Goal: Task Accomplishment & Management: Manage account settings

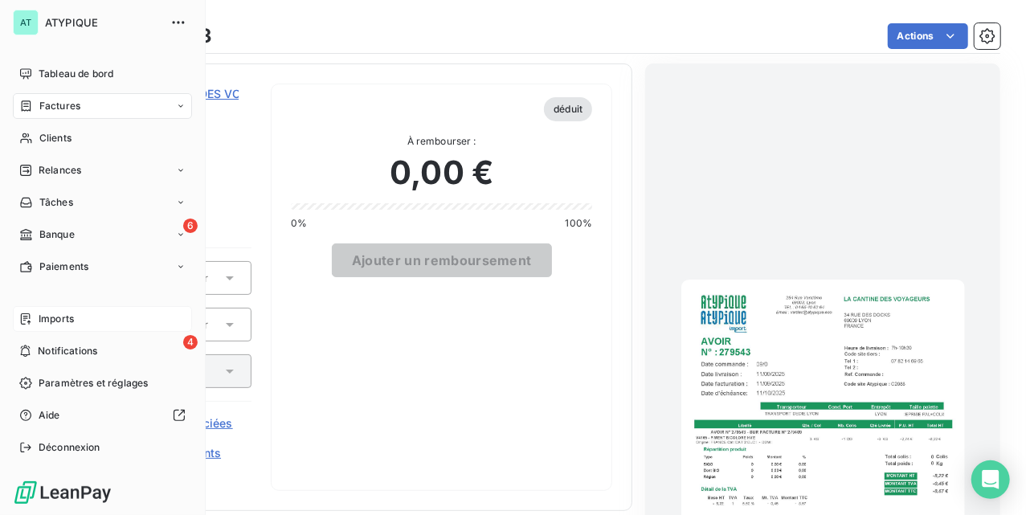
scroll to position [194, 0]
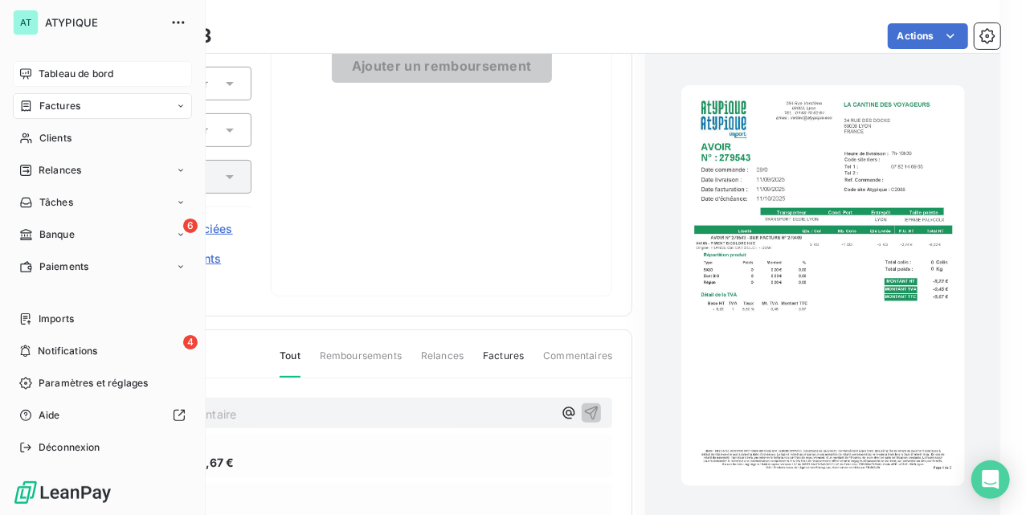
click at [104, 72] on span "Tableau de bord" at bounding box center [76, 74] width 75 height 14
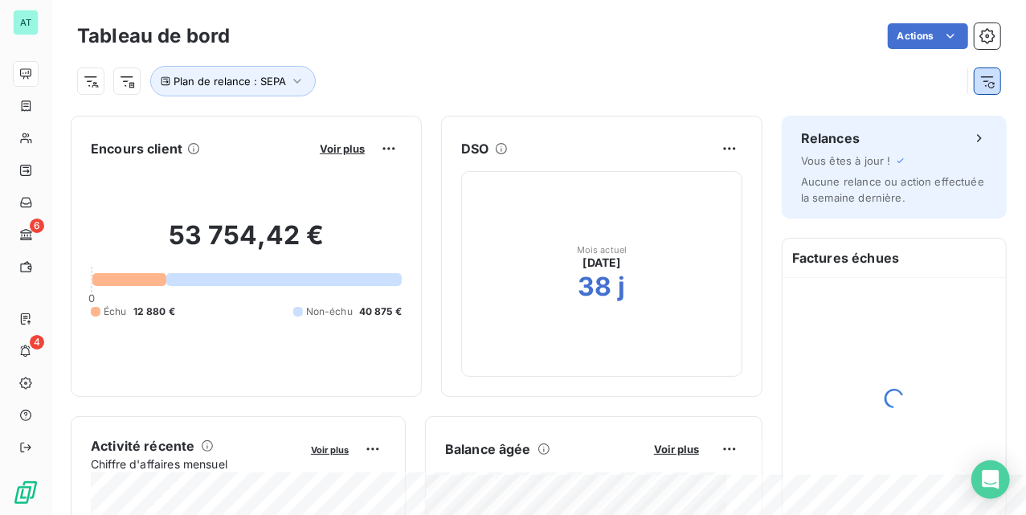
click at [980, 84] on icon "button" at bounding box center [988, 81] width 16 height 16
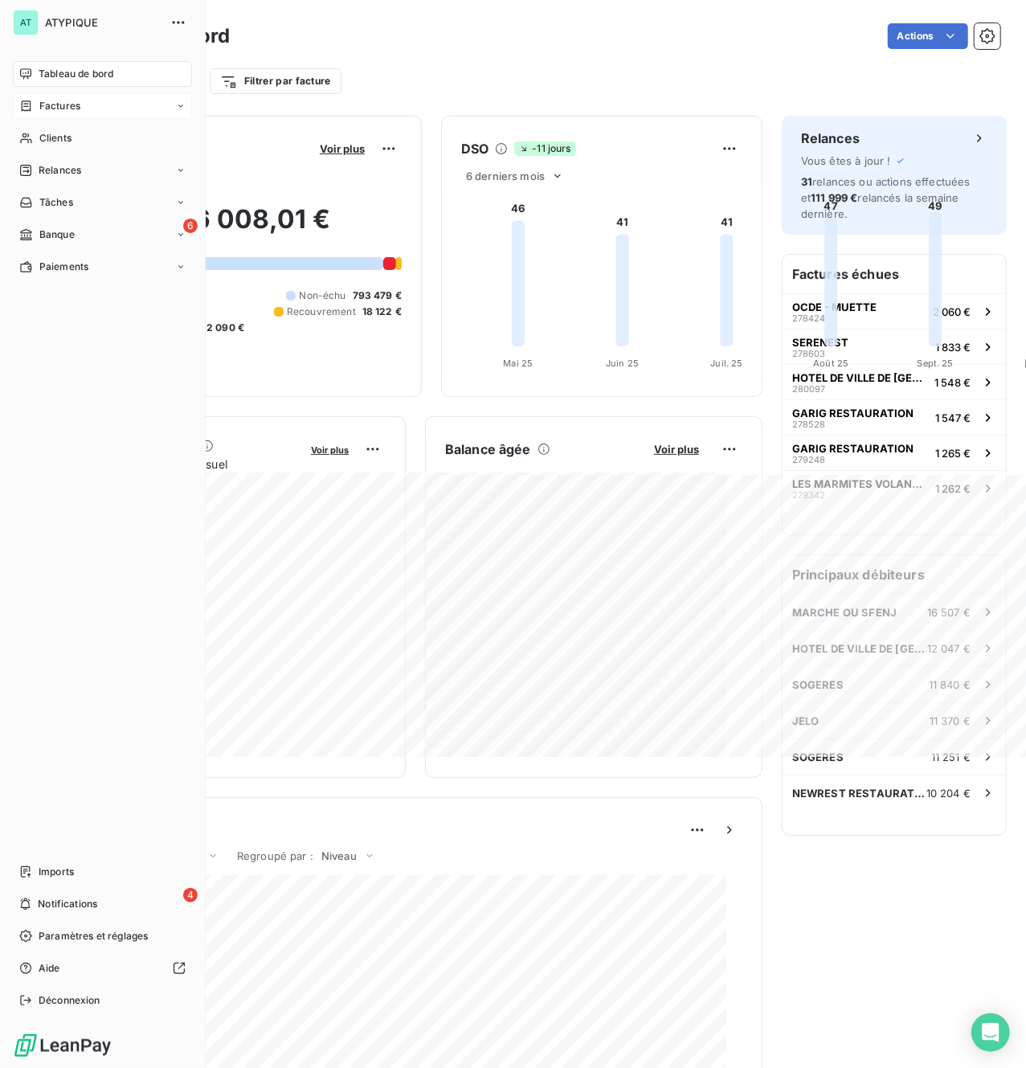
click at [42, 99] on span "Factures" at bounding box center [59, 106] width 41 height 14
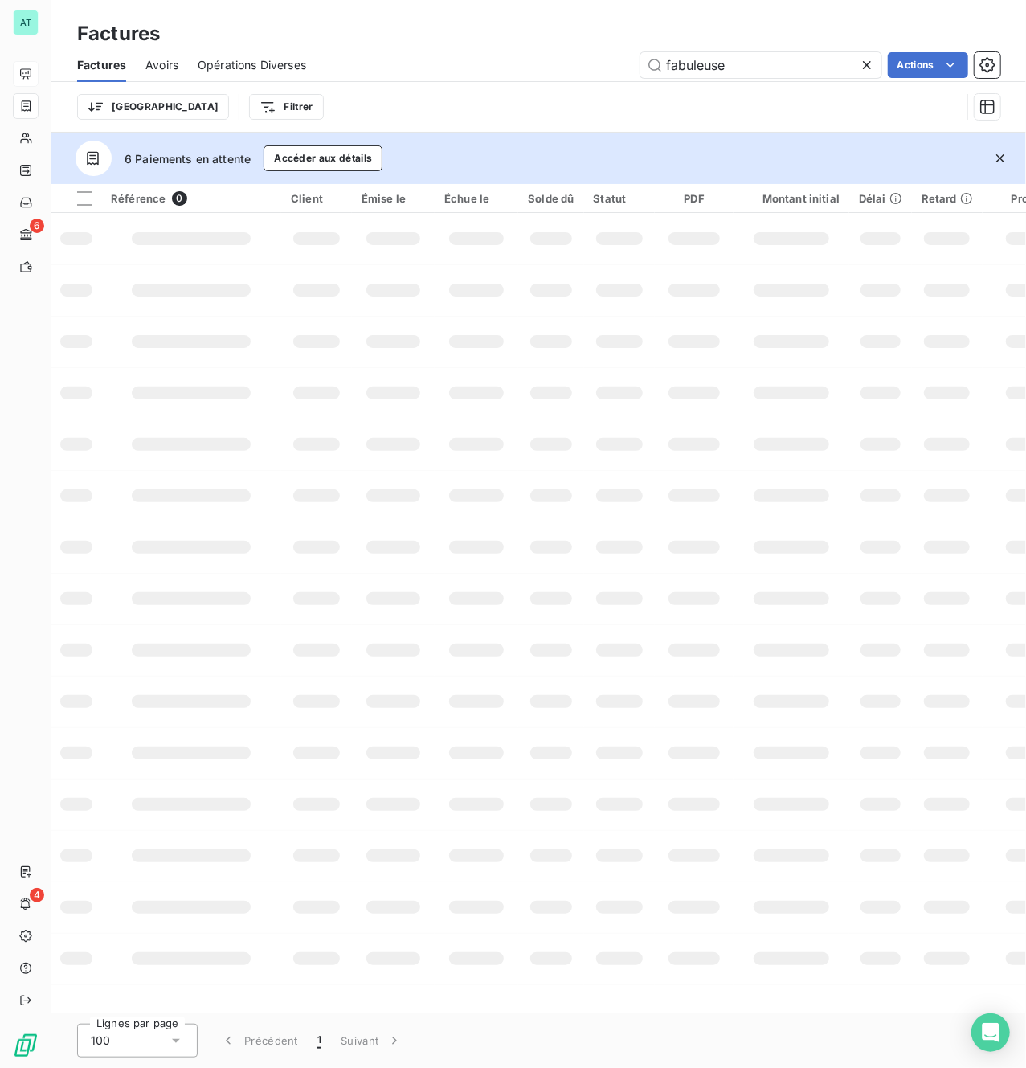
click at [996, 156] on icon "button" at bounding box center [1000, 158] width 16 height 16
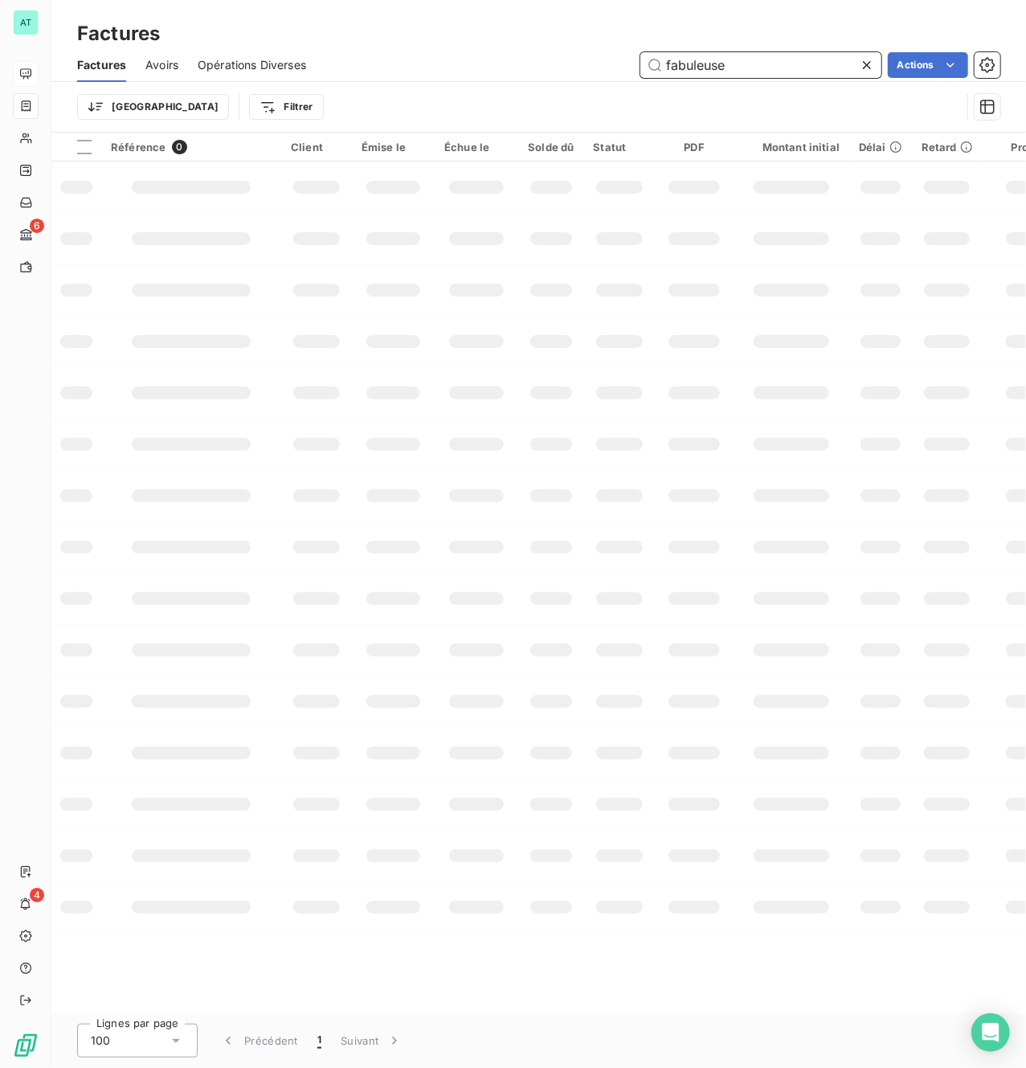
drag, startPoint x: 744, startPoint y: 61, endPoint x: 360, endPoint y: 72, distance: 384.3
click at [364, 72] on div "fabuleuse Actions" at bounding box center [662, 65] width 675 height 26
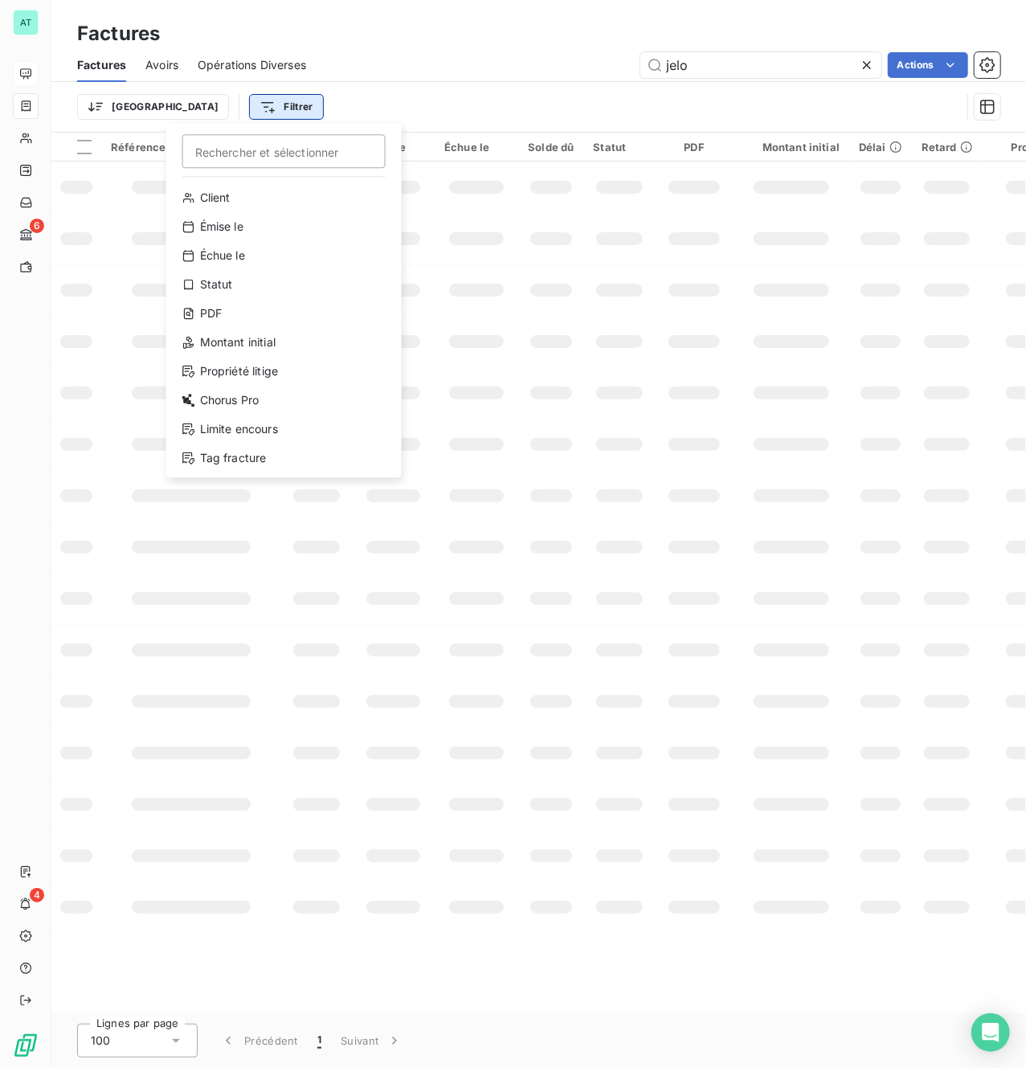
click at [214, 104] on html "AT 6 4 Factures Factures Avoirs Opérations Diverses jelo Actions Trier Filtrer …" at bounding box center [513, 534] width 1026 height 1068
click at [249, 286] on div "Statut" at bounding box center [284, 285] width 223 height 26
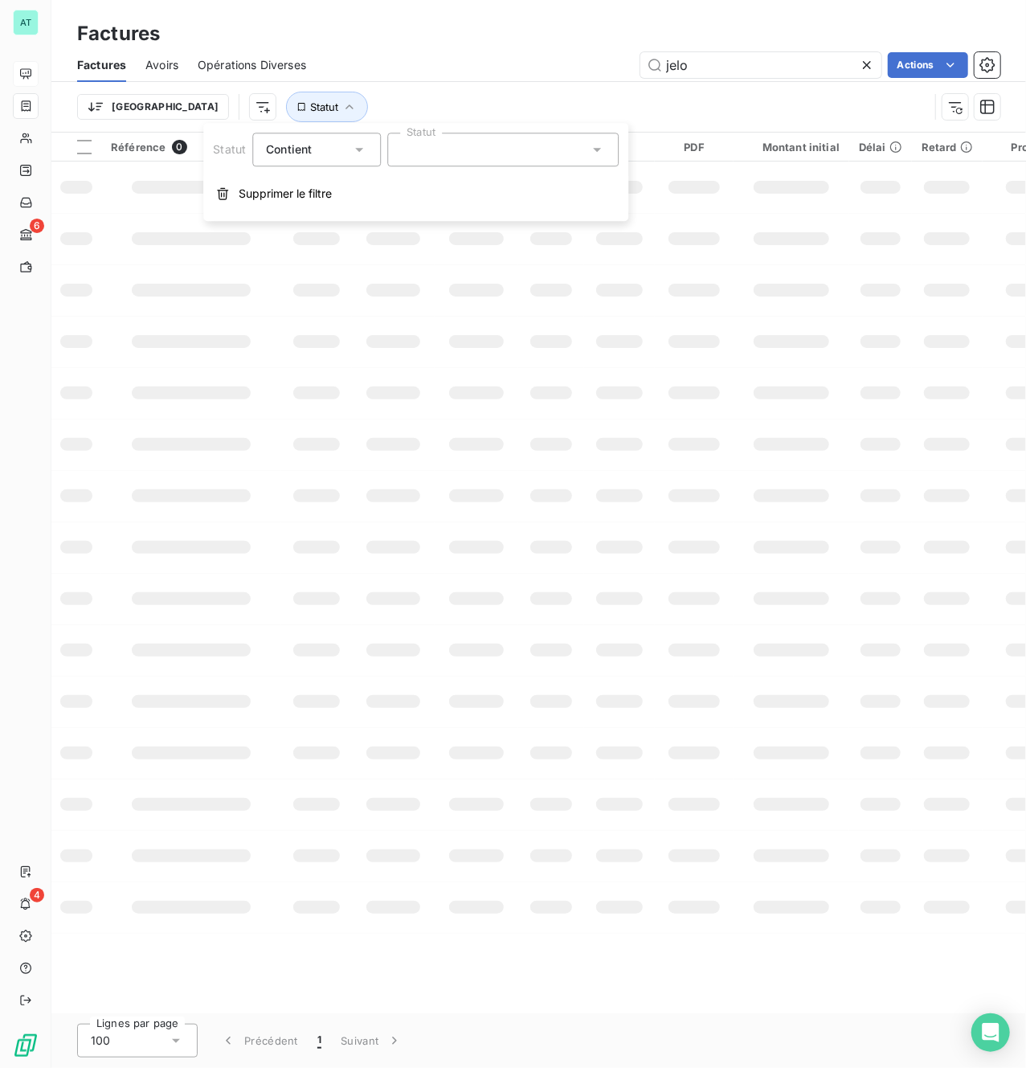
click at [482, 158] on div at bounding box center [502, 150] width 231 height 34
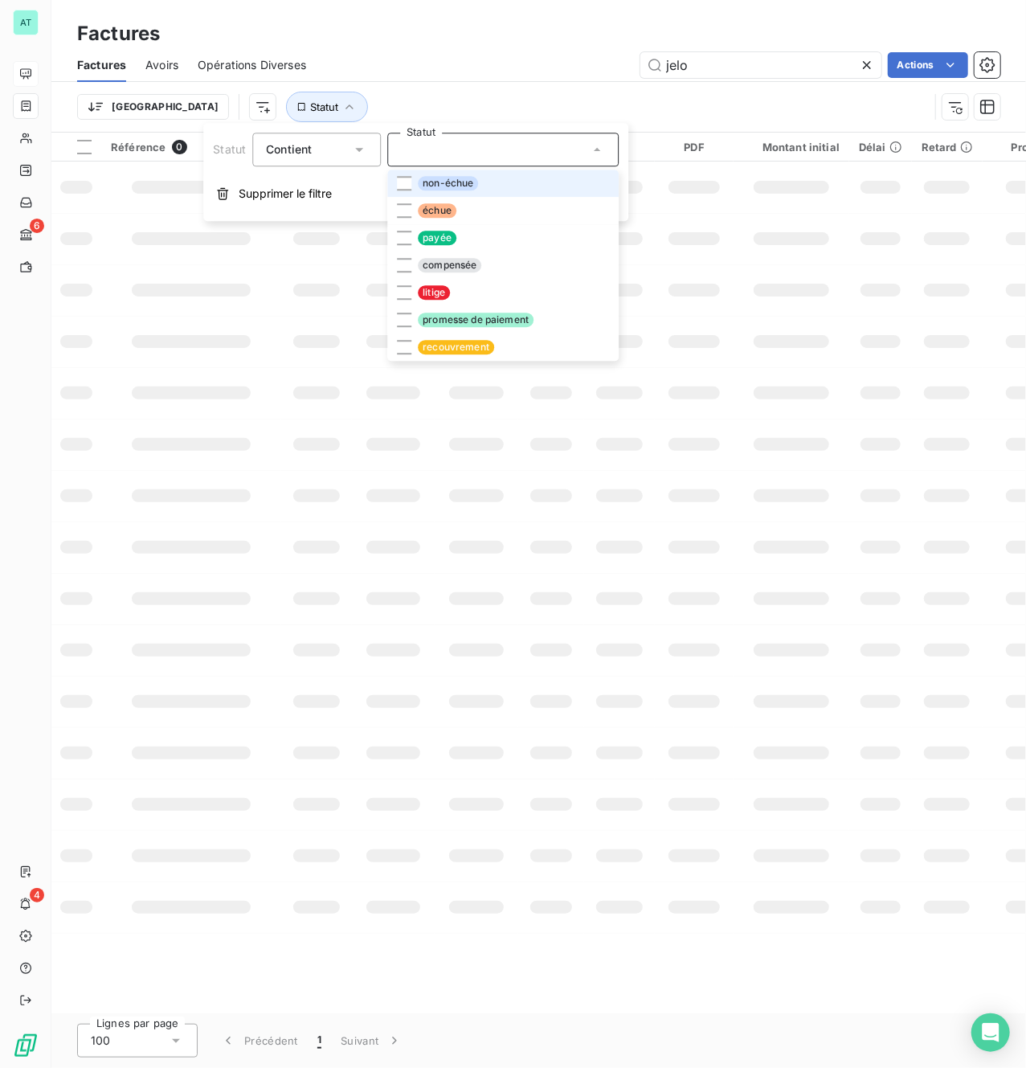
click at [493, 194] on li "non-échue" at bounding box center [502, 183] width 231 height 27
click at [479, 215] on li "échue" at bounding box center [502, 210] width 231 height 27
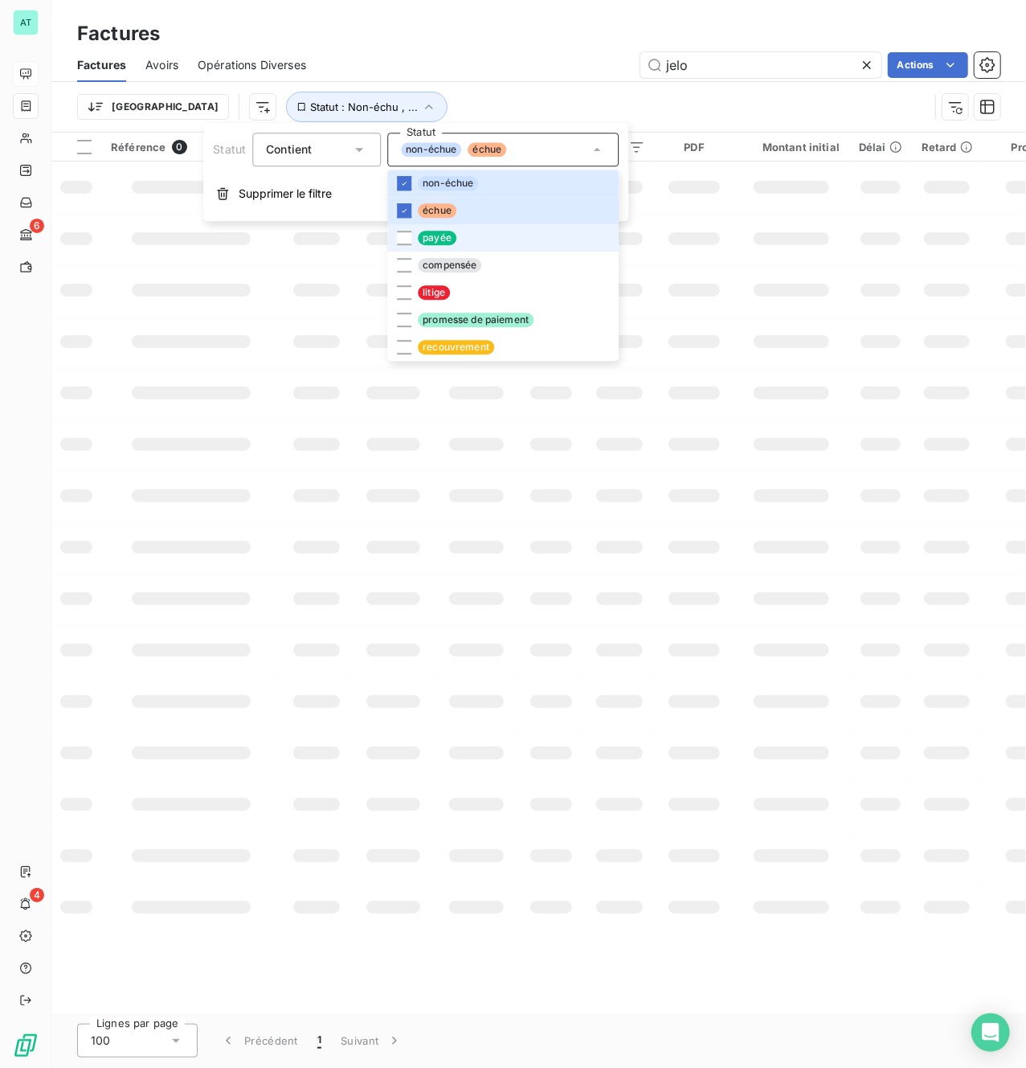
click at [743, 297] on td at bounding box center [792, 289] width 116 height 51
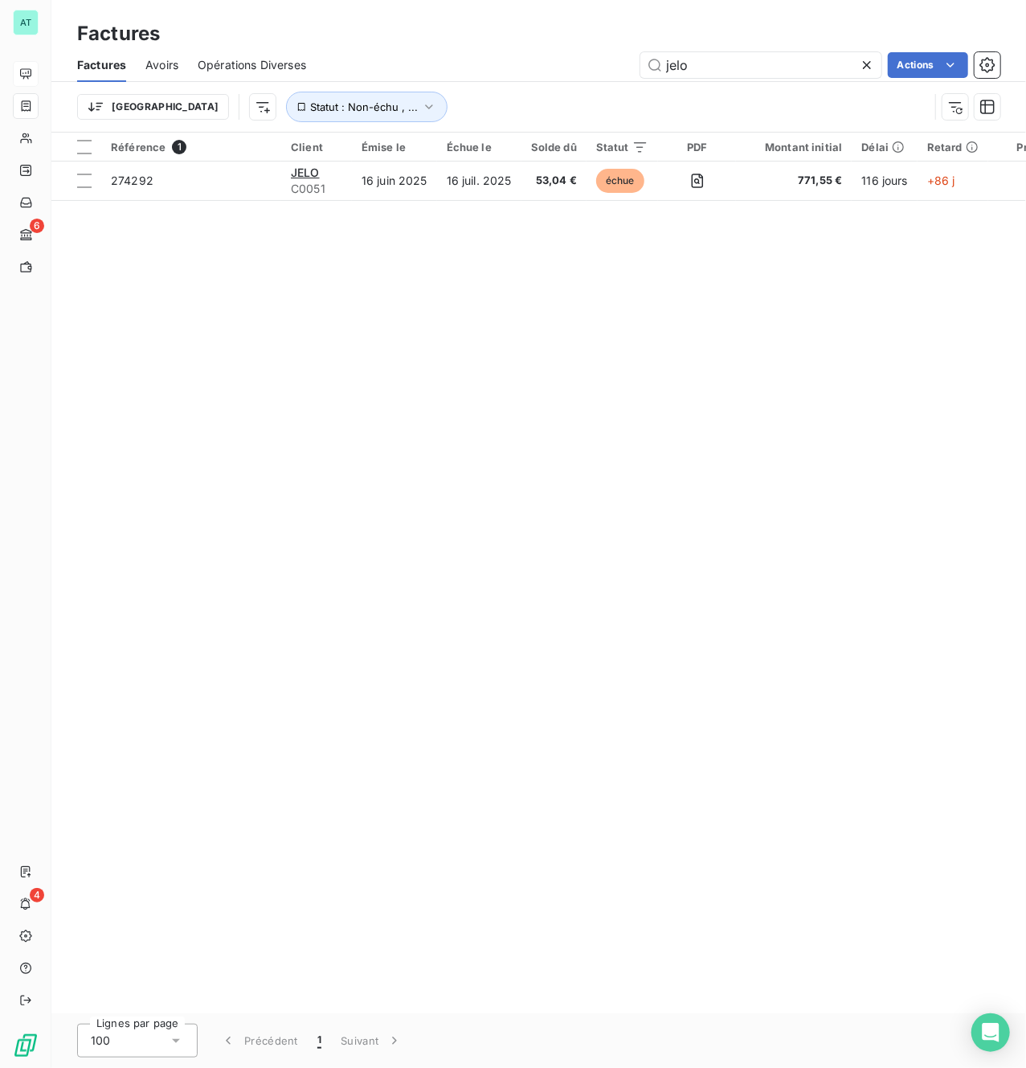
click at [410, 379] on div "Référence 1 Client Émise le Échue le Solde dû Statut PDF Montant initial Délai …" at bounding box center [538, 573] width 975 height 881
click at [315, 106] on span "Statut : Non-échu , ..." at bounding box center [364, 106] width 108 height 13
click at [518, 152] on div "non-échue échue" at bounding box center [502, 150] width 231 height 34
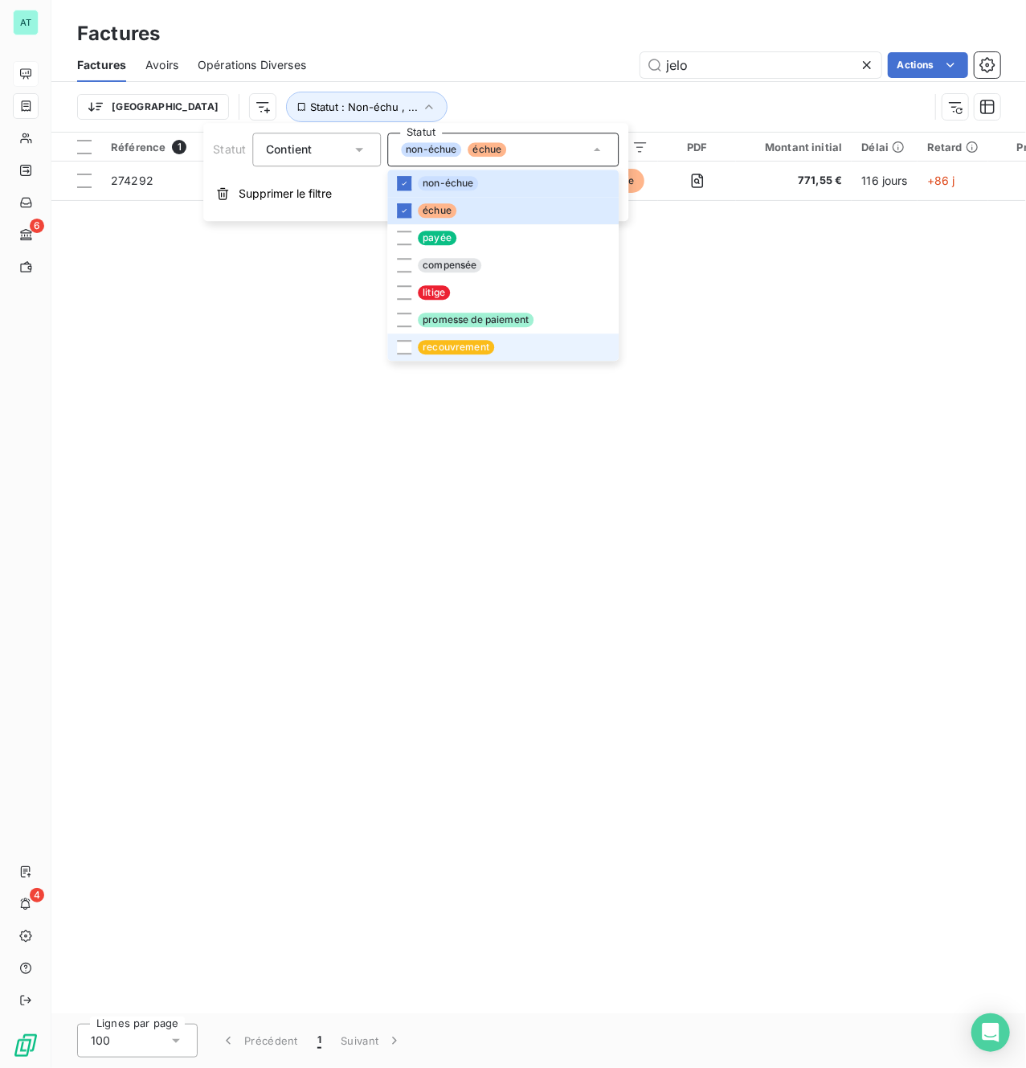
click at [506, 345] on li "recouvrement" at bounding box center [502, 347] width 231 height 27
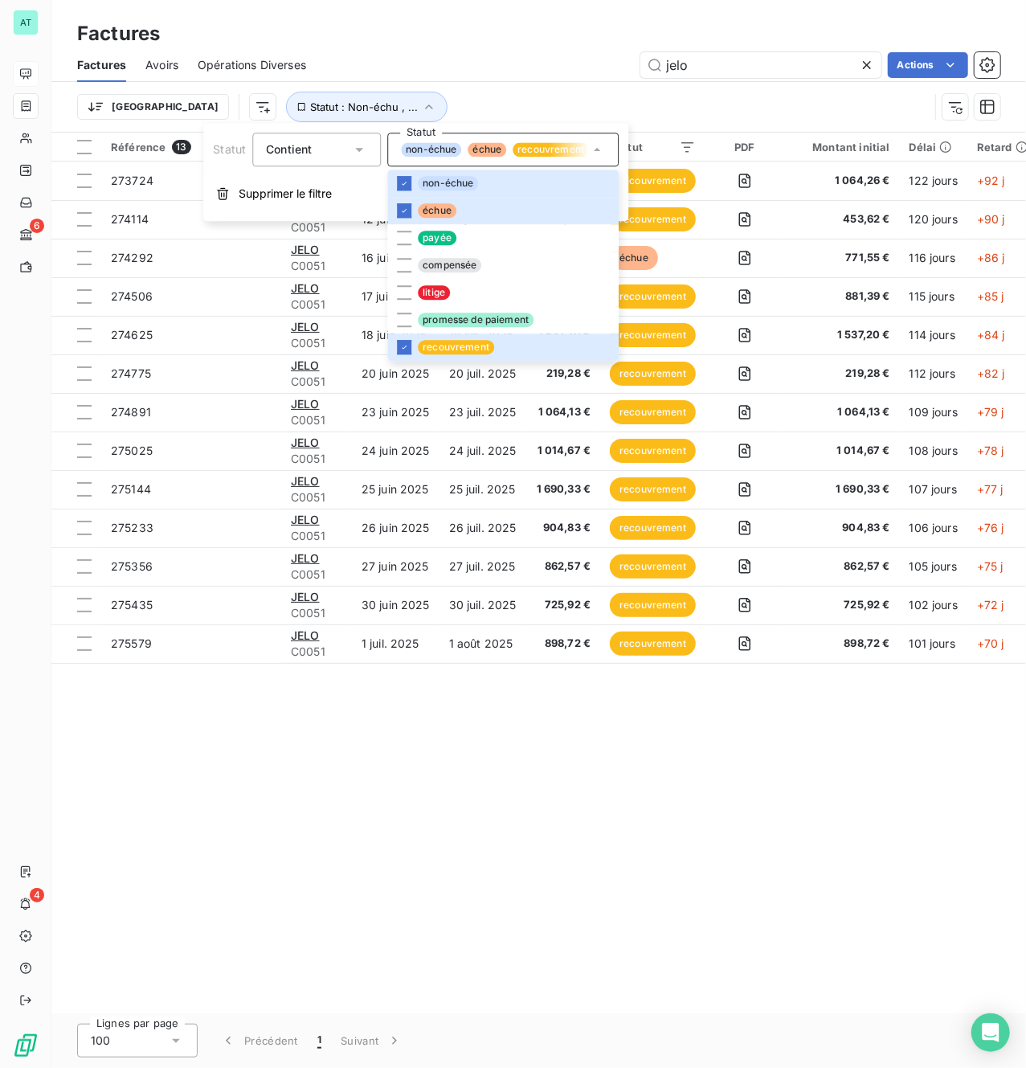
click at [628, 514] on div "Référence 13 Client Émise le Échue le Solde dû Statut PDF Montant initial Délai…" at bounding box center [538, 573] width 975 height 881
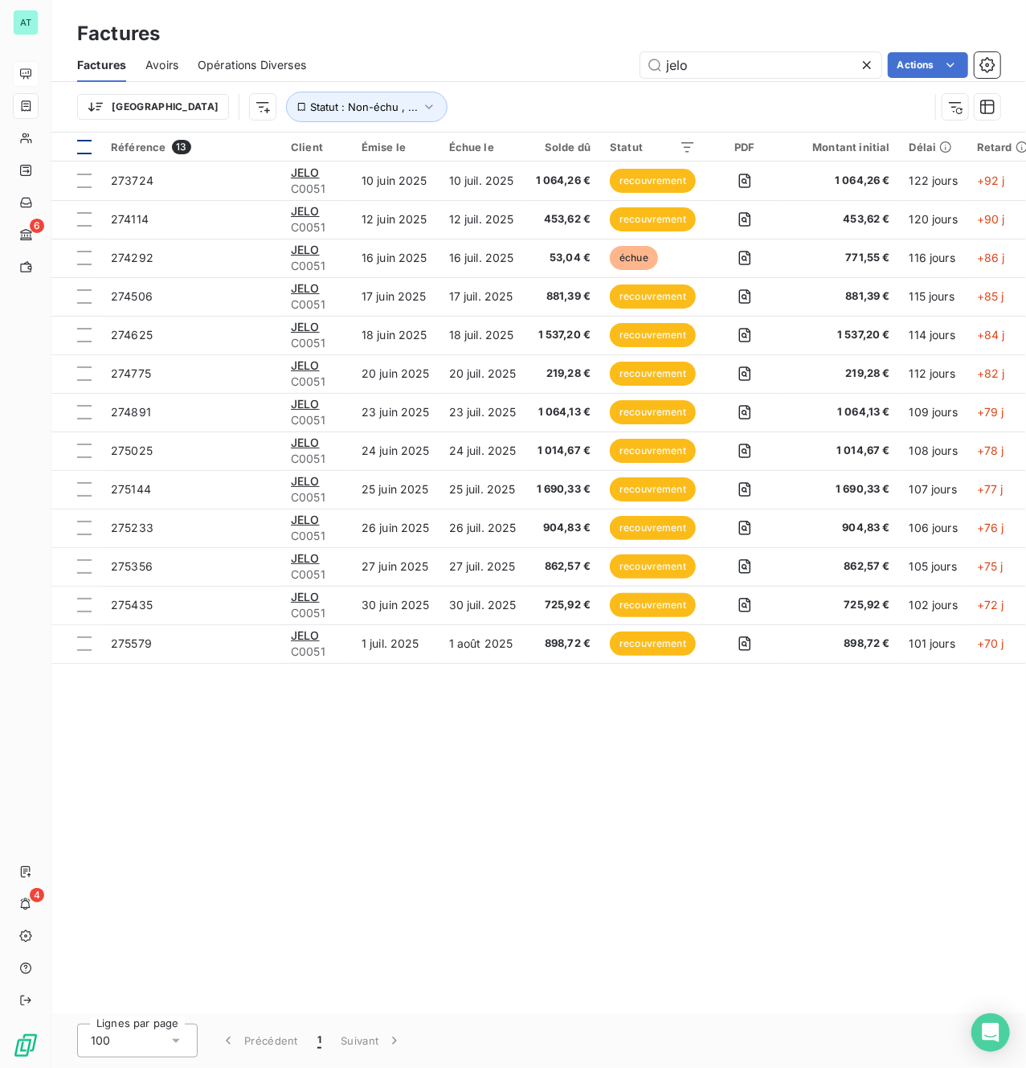
click at [84, 146] on div at bounding box center [84, 147] width 14 height 14
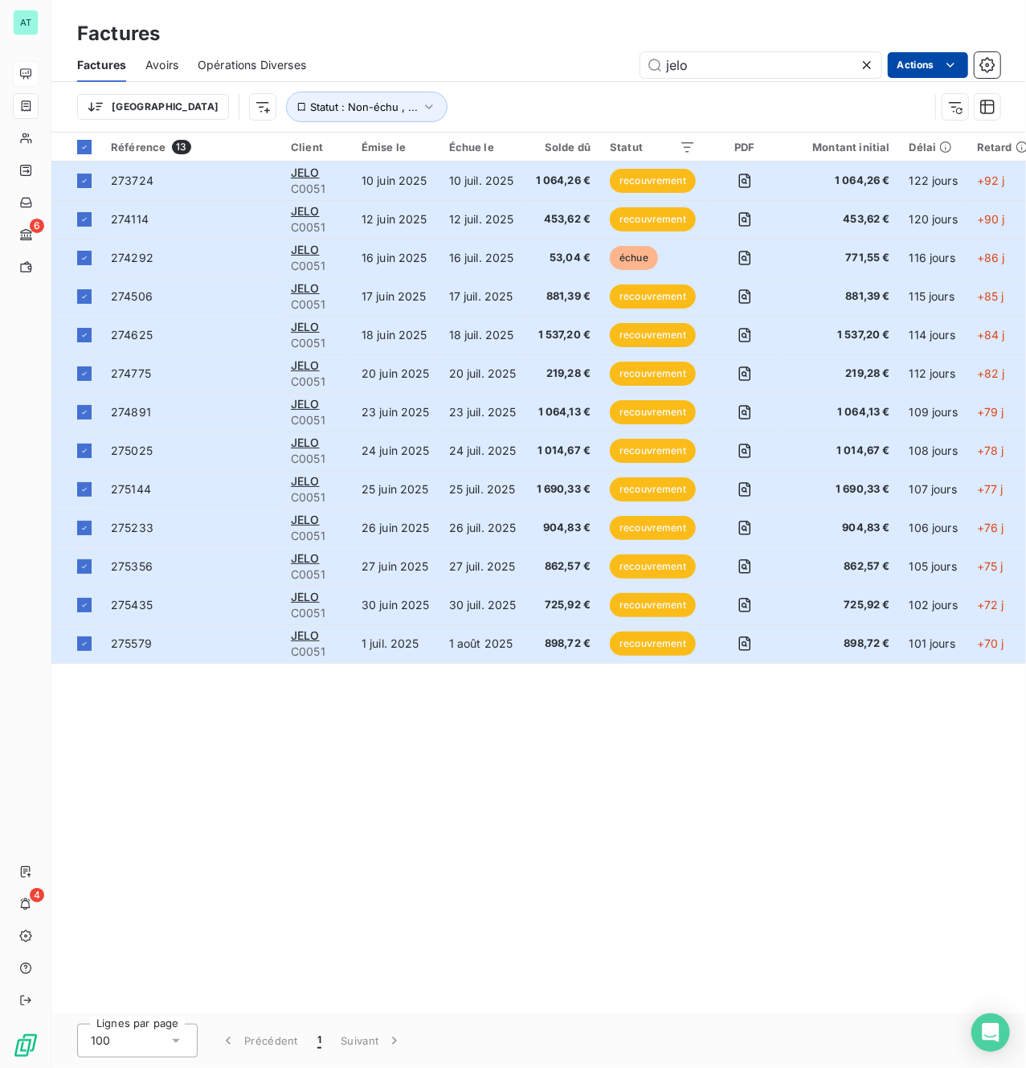
click at [923, 69] on html "AT 6 4 Factures Factures Avoirs Opérations Diverses jelo Actions Trier Statut :…" at bounding box center [513, 534] width 1026 height 1068
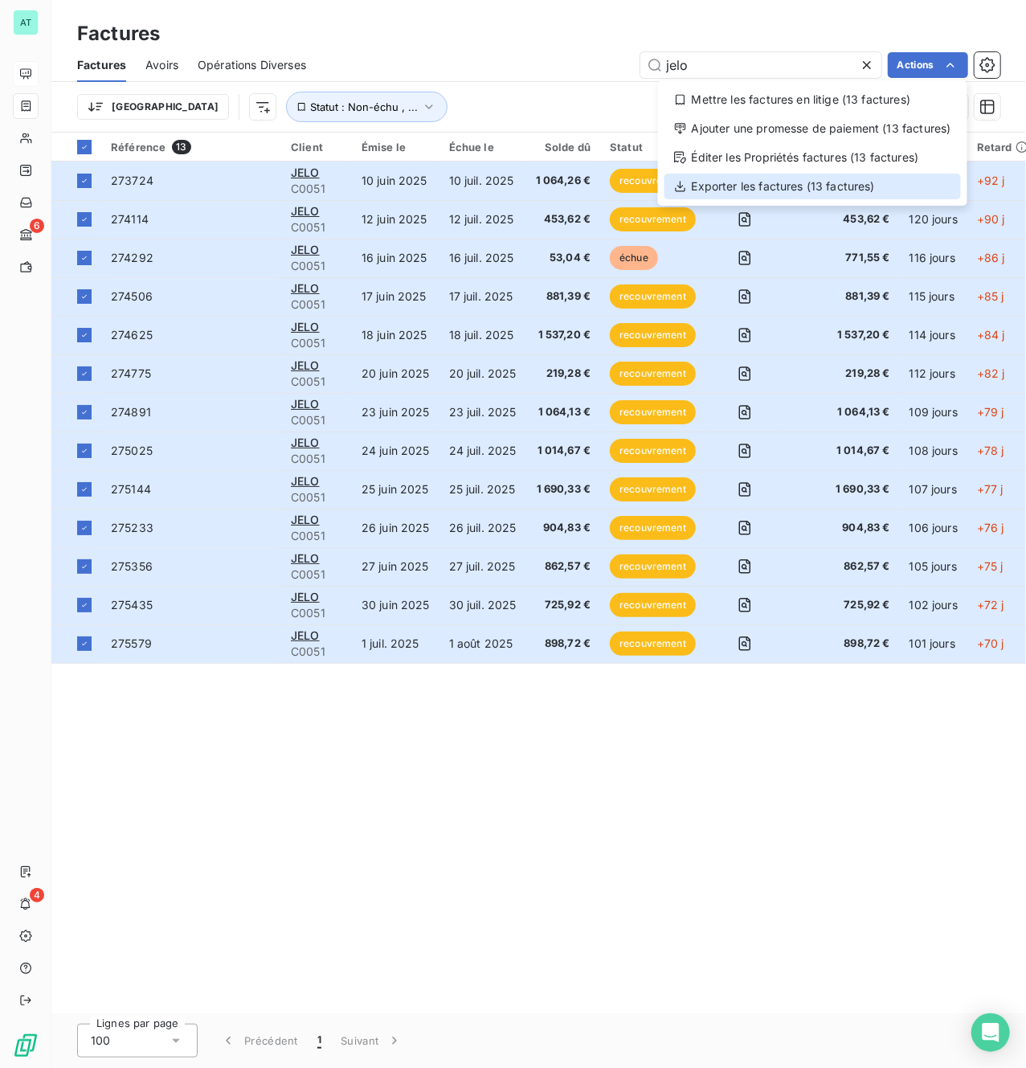
click at [836, 190] on div "Exporter les factures (13 factures)" at bounding box center [813, 187] width 297 height 26
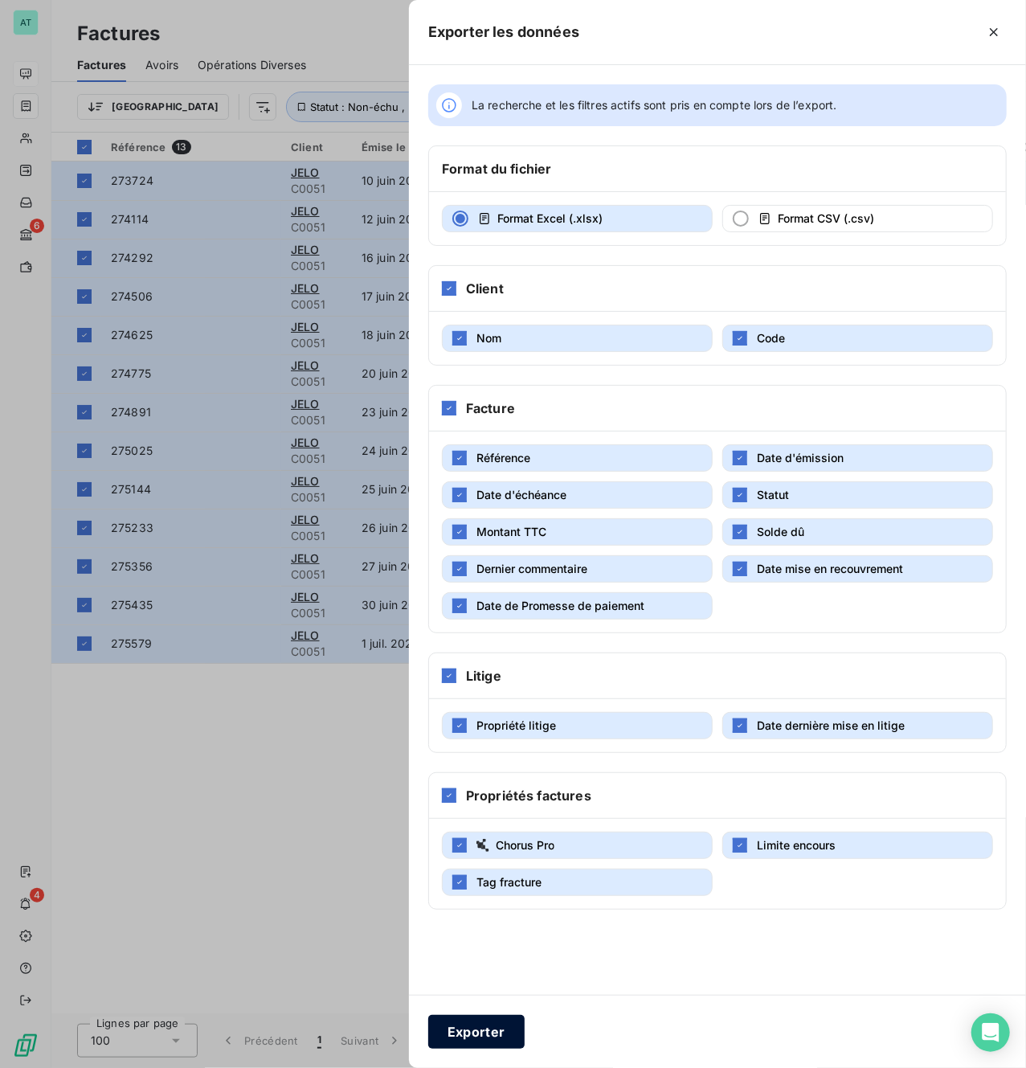
click at [493, 514] on button "Exporter" at bounding box center [476, 1032] width 96 height 34
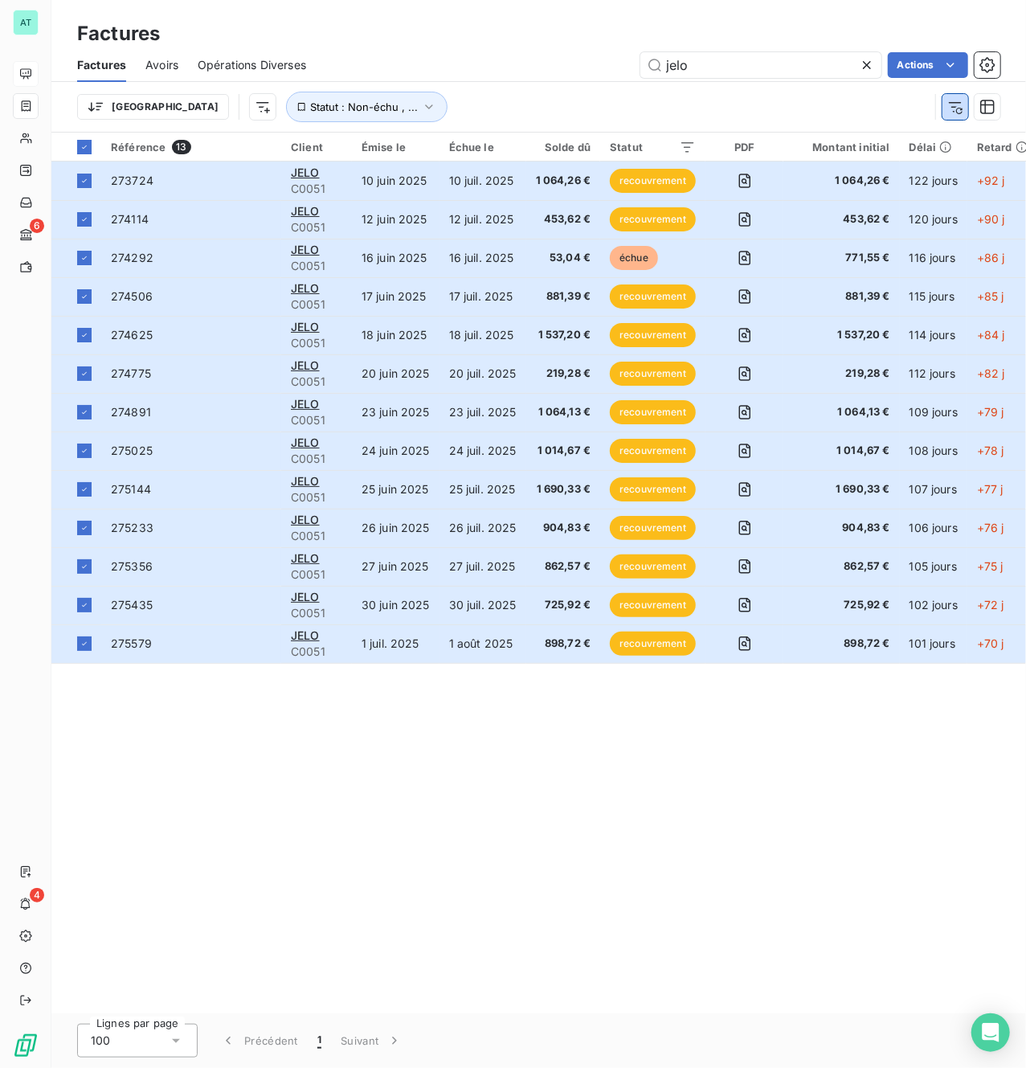
click at [959, 106] on icon "button" at bounding box center [955, 107] width 16 height 16
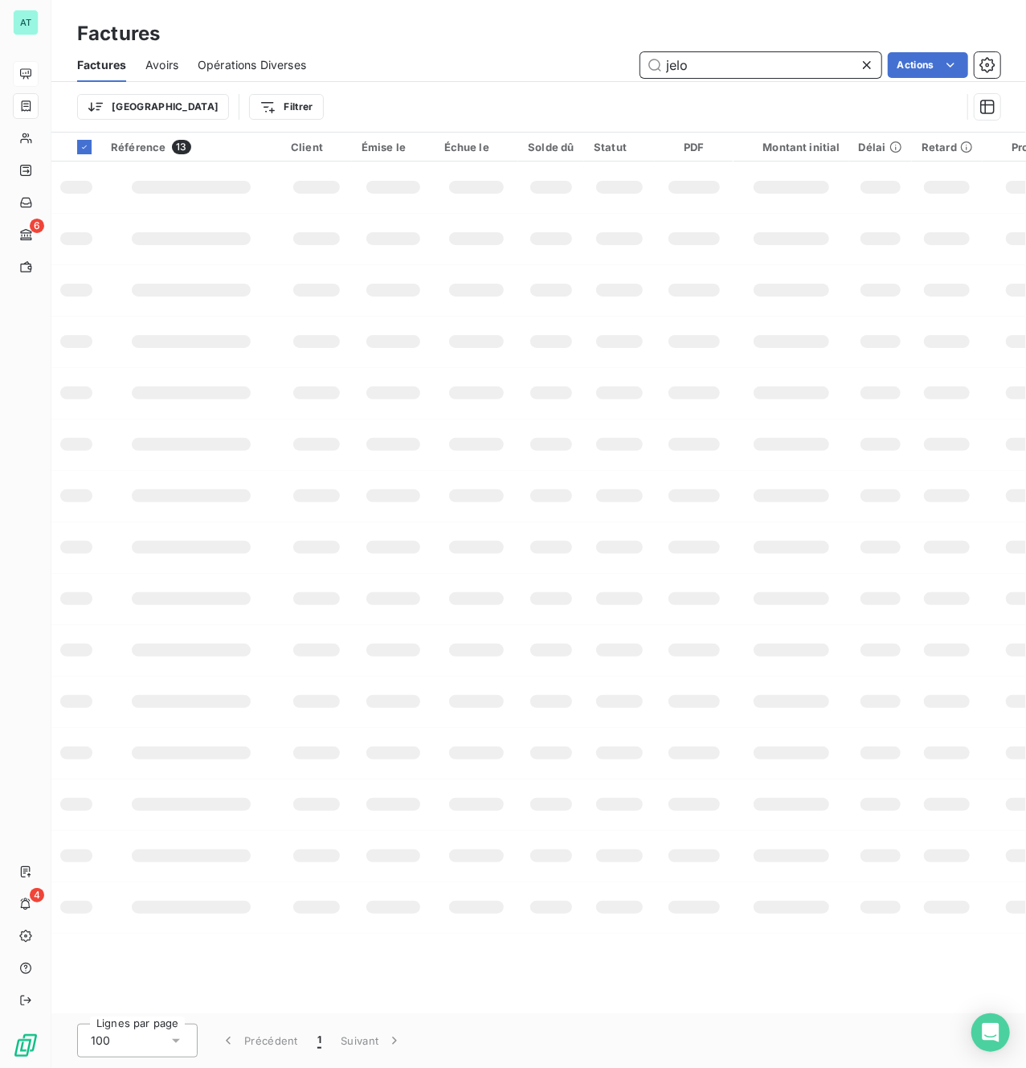
click at [737, 68] on input "jelo" at bounding box center [760, 65] width 241 height 26
paste input "278094"
type input "278094"
click at [541, 380] on td at bounding box center [550, 392] width 65 height 51
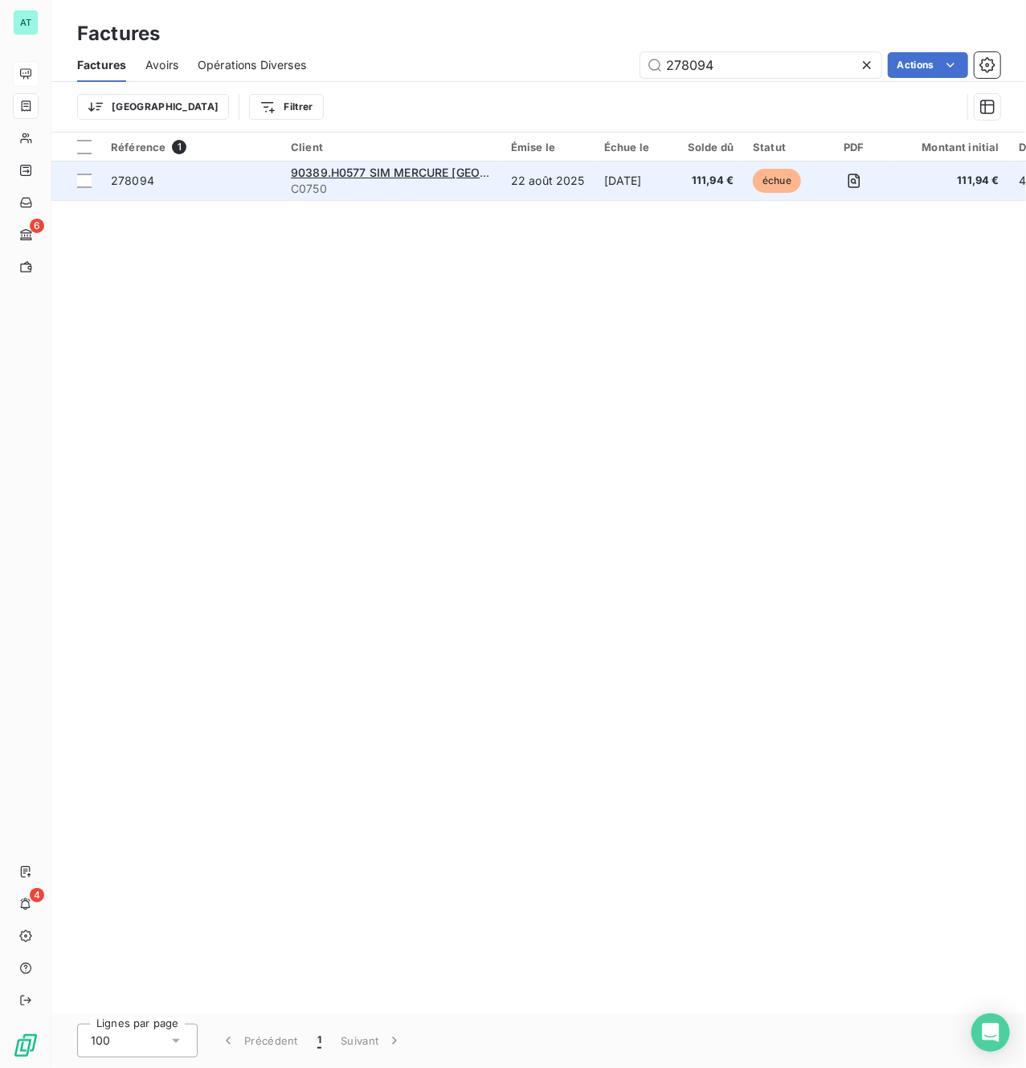
click at [116, 181] on span "278094" at bounding box center [132, 181] width 43 height 14
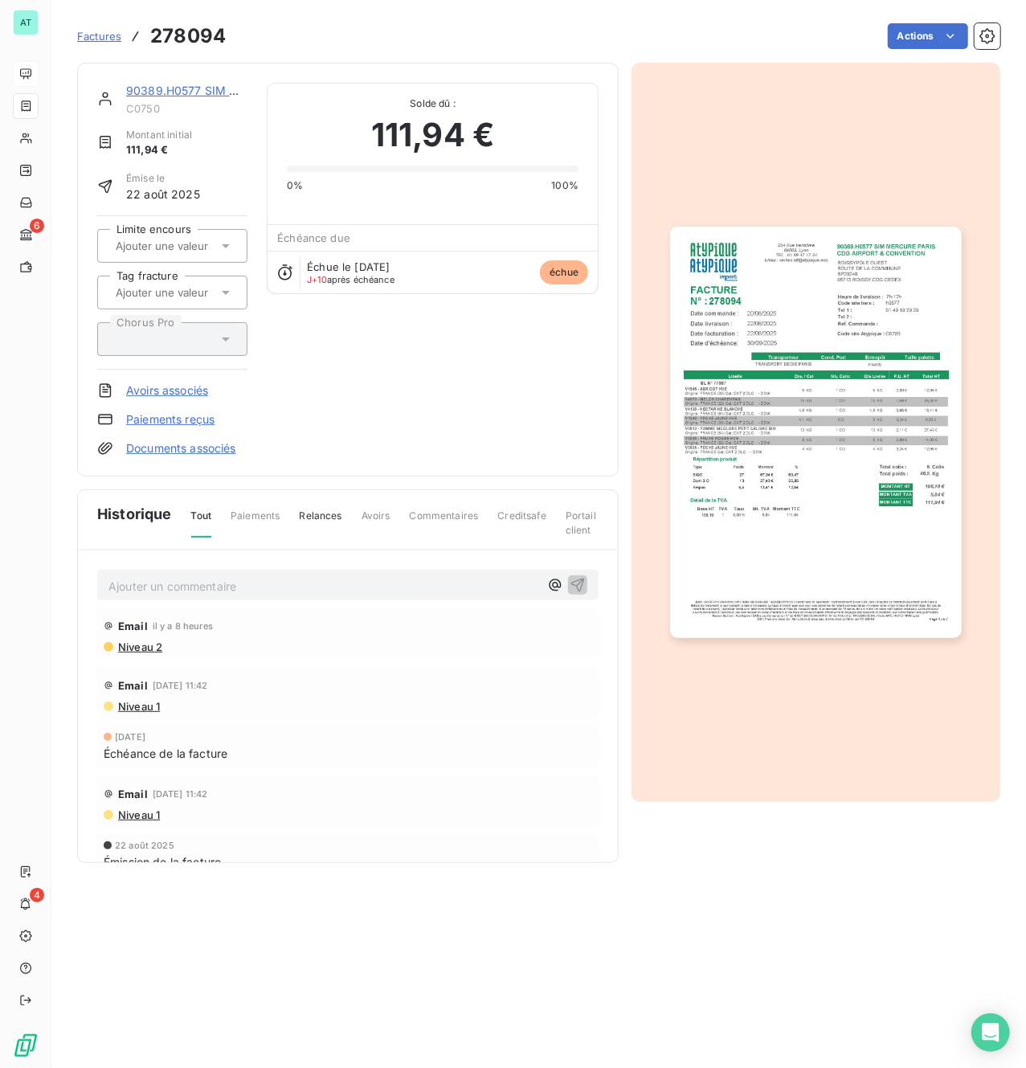
click at [212, 514] on p "Ajouter un commentaire ﻿" at bounding box center [323, 586] width 431 height 20
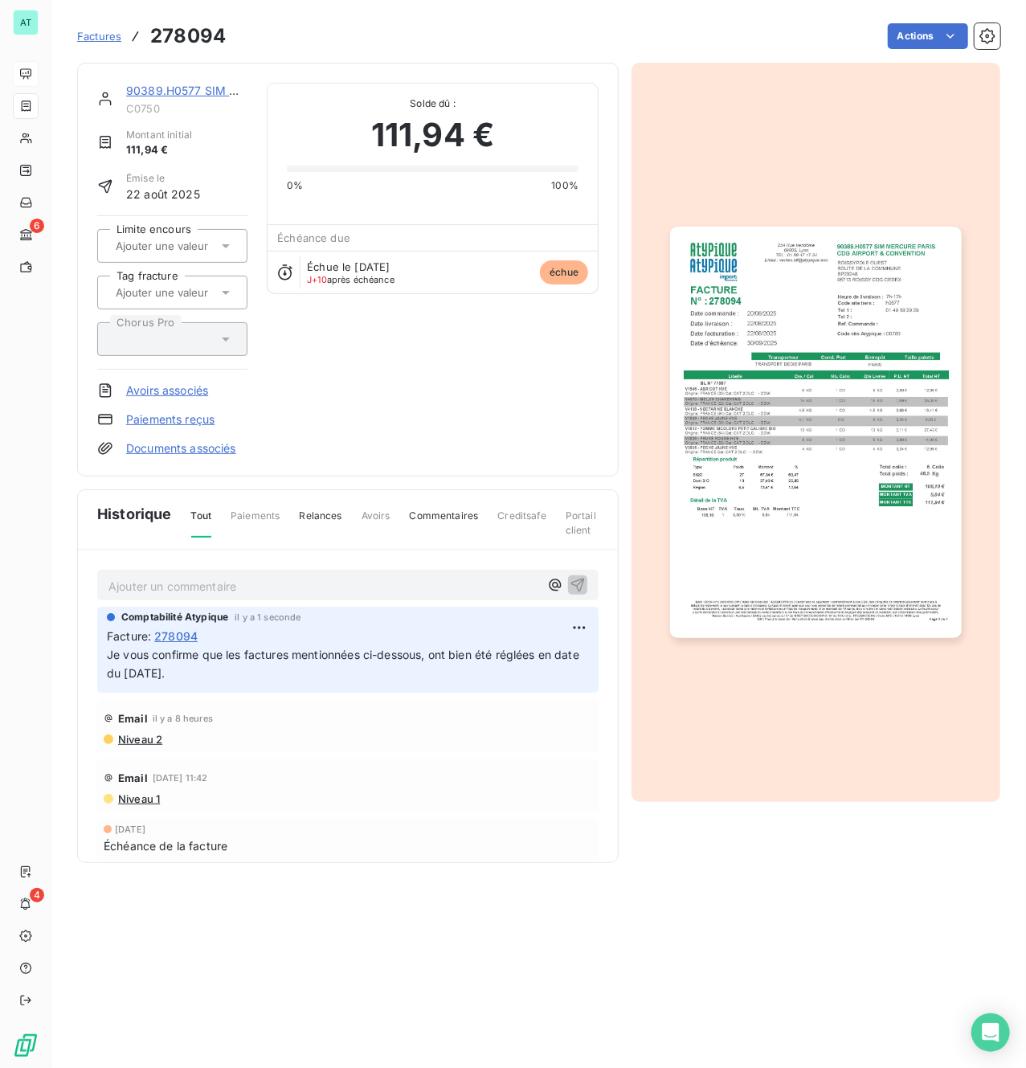
drag, startPoint x: 357, startPoint y: 338, endPoint x: 318, endPoint y: 339, distance: 38.6
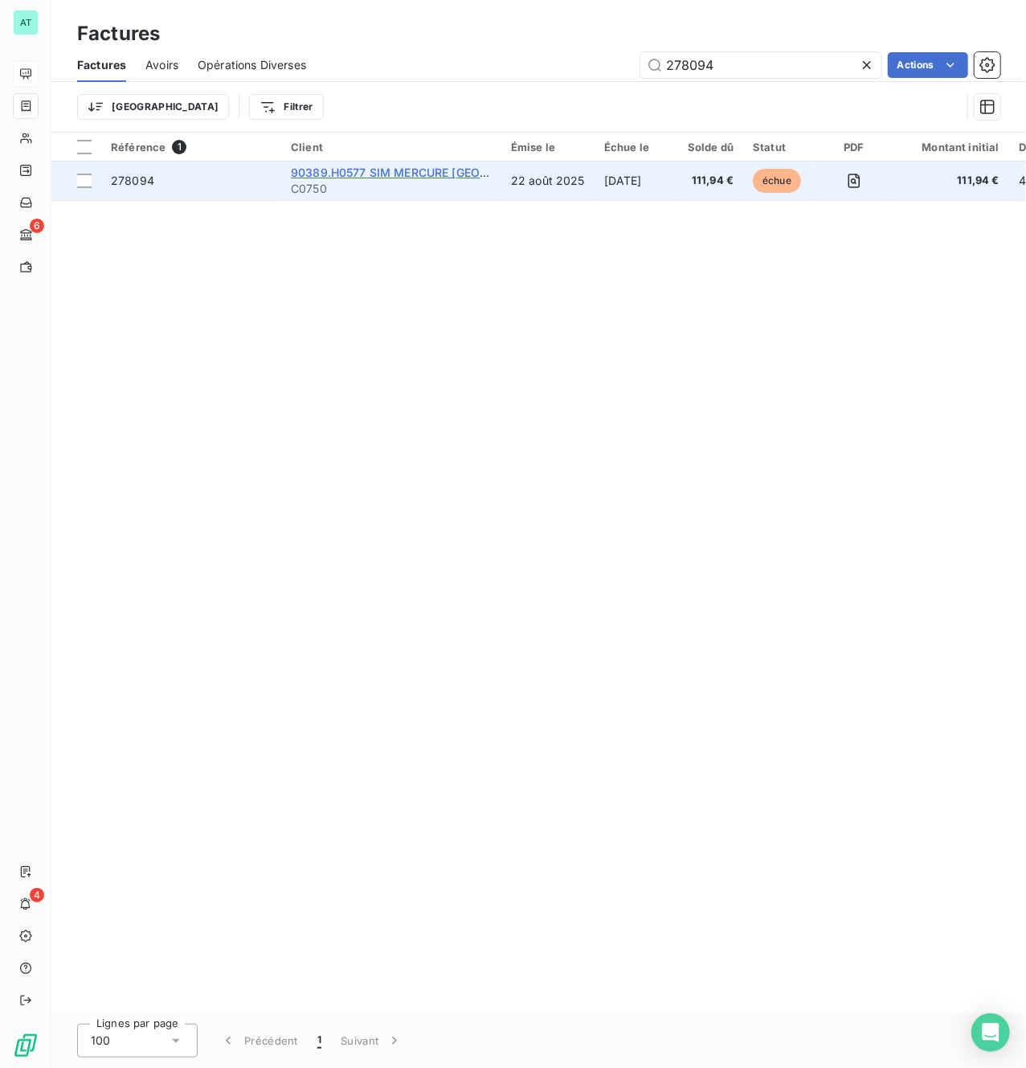
click at [392, 172] on span "90389.H0577 SIM MERCURE [GEOGRAPHIC_DATA]" at bounding box center [429, 173] width 277 height 14
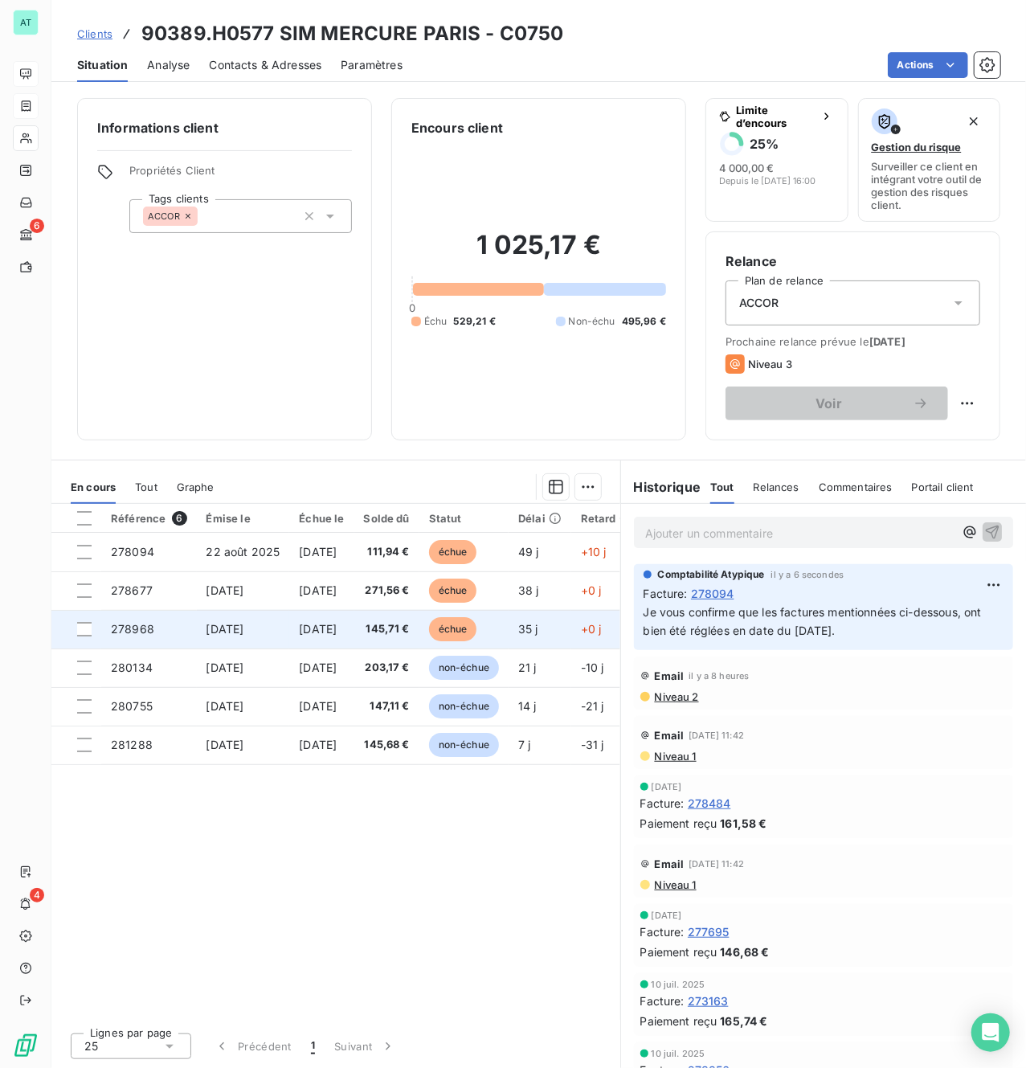
click at [244, 514] on span "[DATE]" at bounding box center [226, 629] width 38 height 14
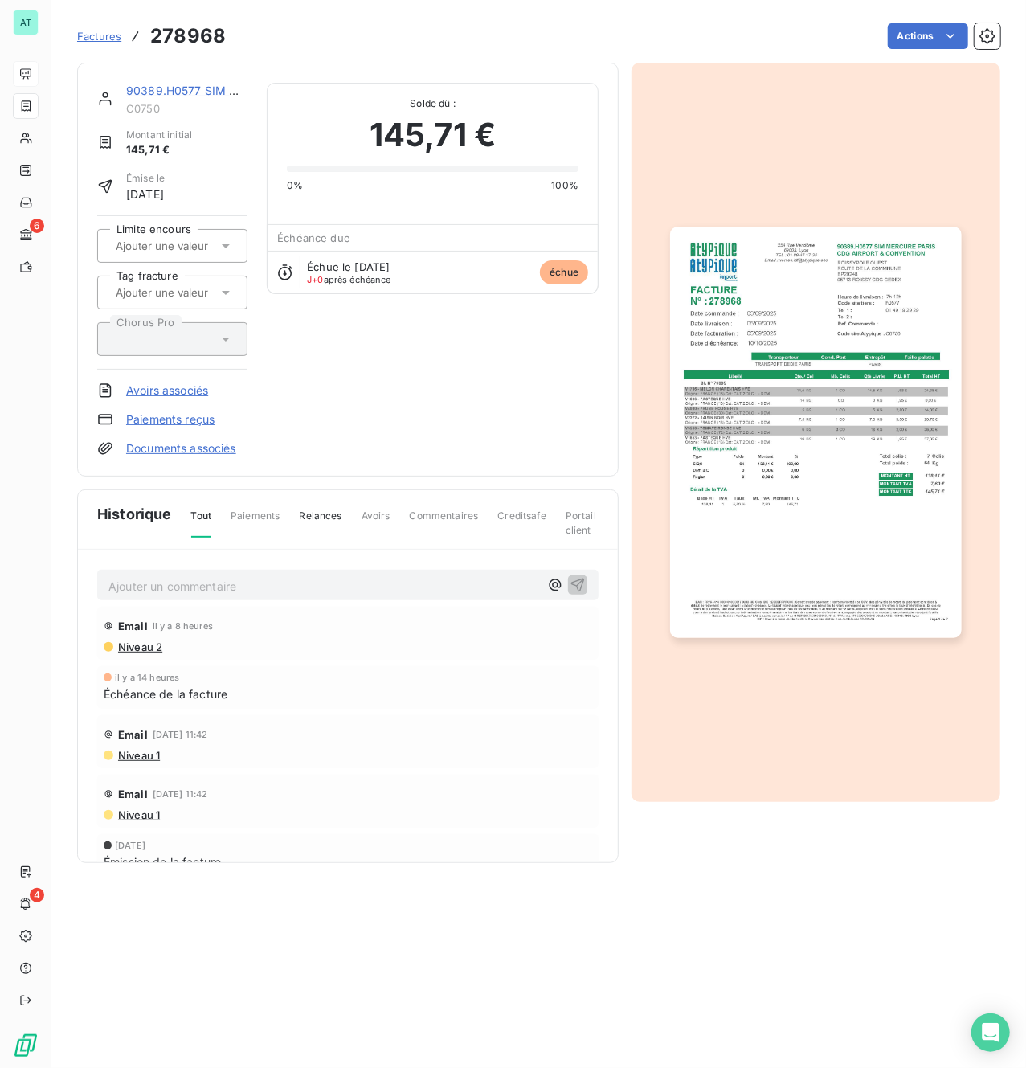
click at [335, 514] on p "Ajouter un commentaire ﻿" at bounding box center [323, 586] width 431 height 20
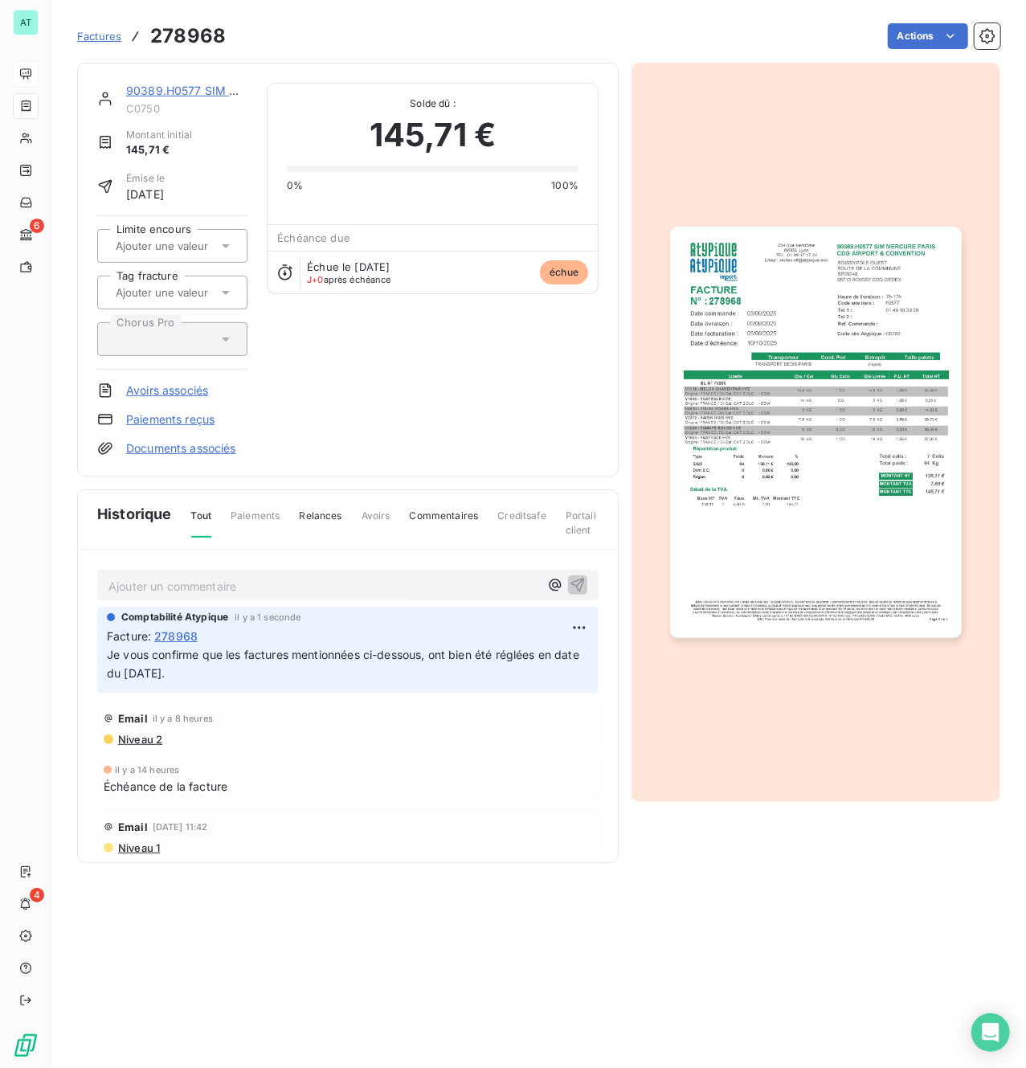
drag, startPoint x: 707, startPoint y: 600, endPoint x: 570, endPoint y: 609, distance: 137.8
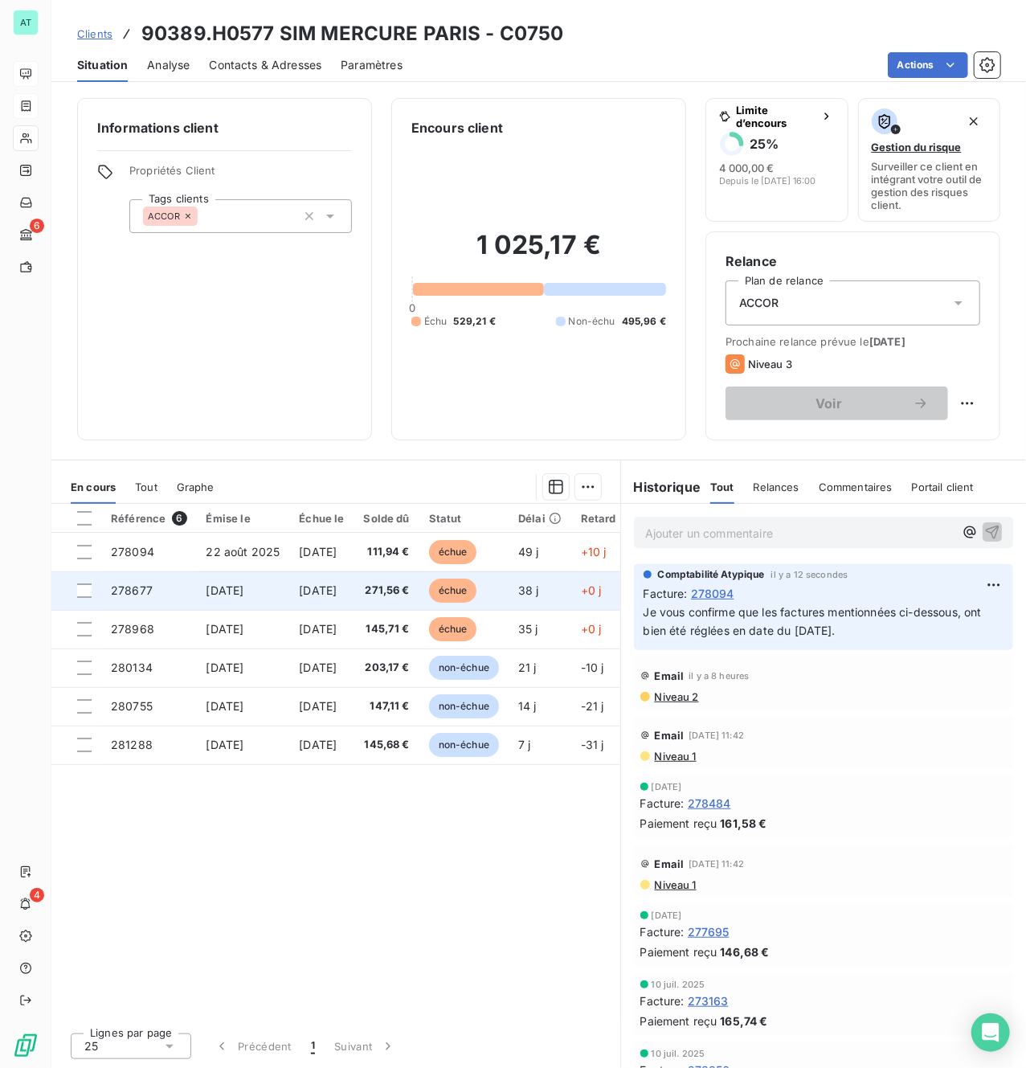
click at [251, 514] on td "[DATE]" at bounding box center [243, 590] width 93 height 39
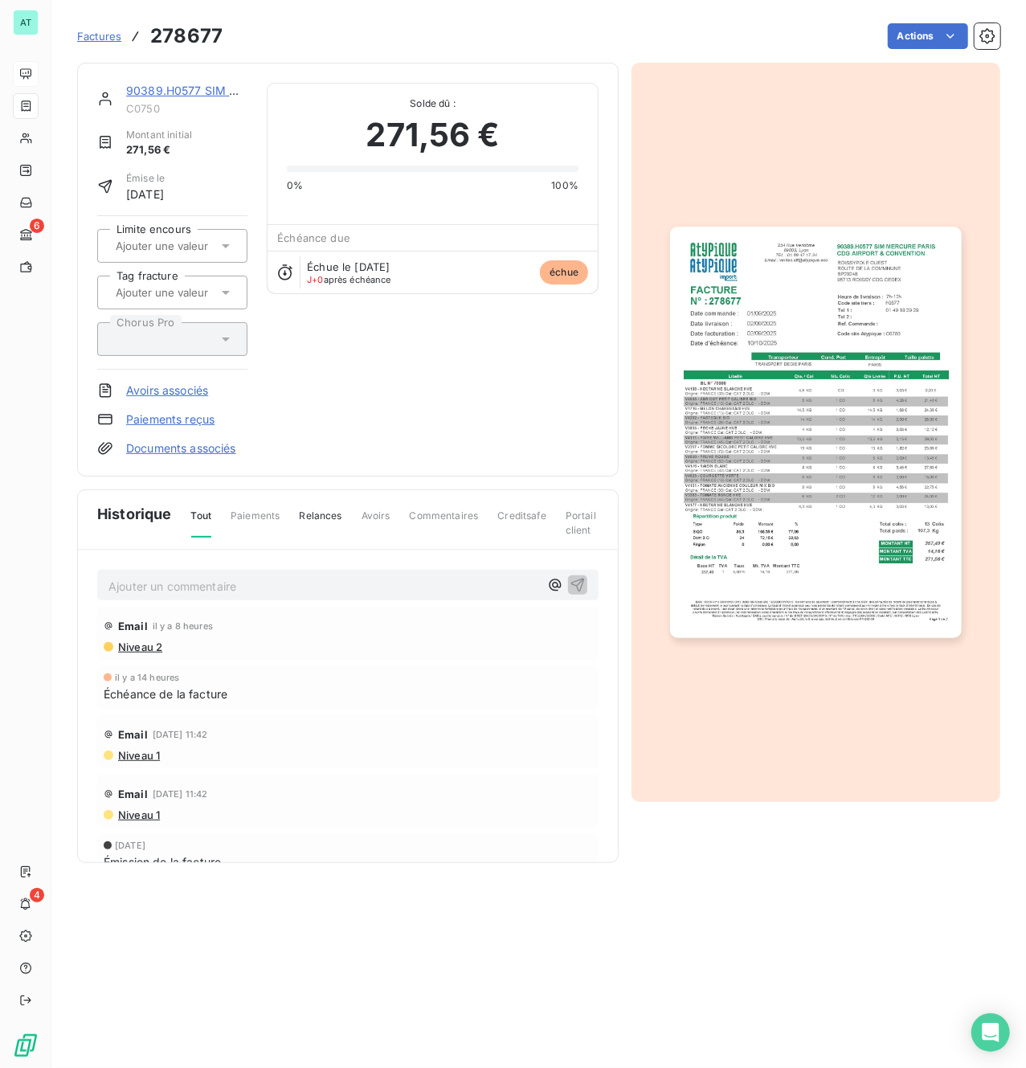
click at [239, 514] on p "Ajouter un commentaire ﻿" at bounding box center [323, 586] width 431 height 20
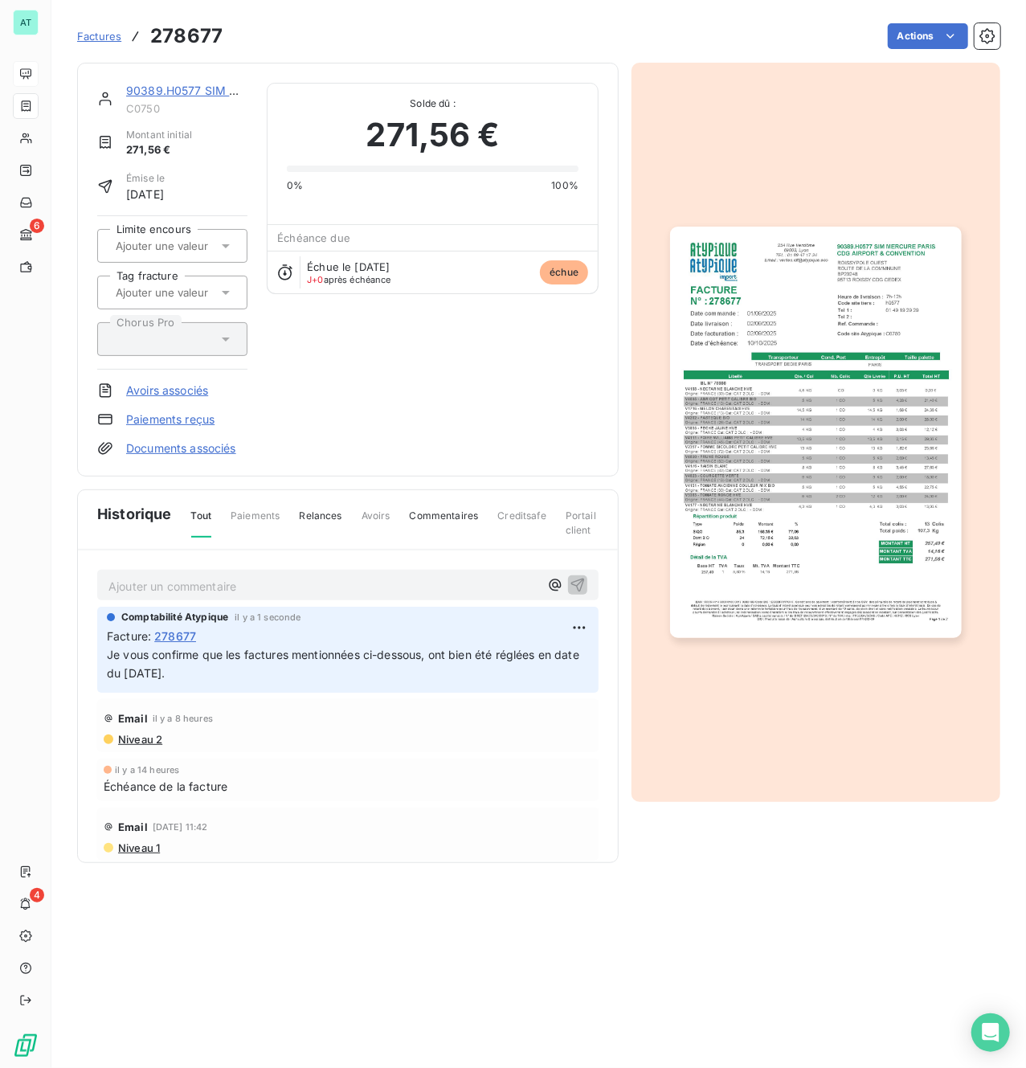
drag, startPoint x: 84, startPoint y: 493, endPoint x: 68, endPoint y: 471, distance: 27.7
